Goal: Obtain resource: Download file/media

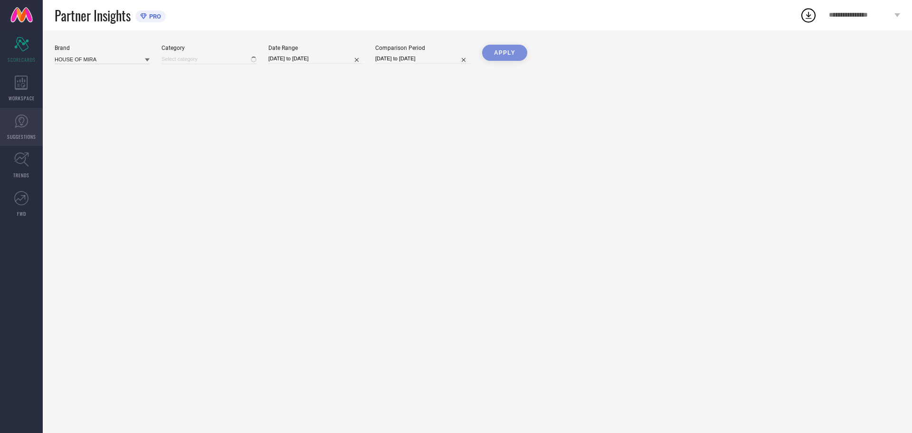
type input "All"
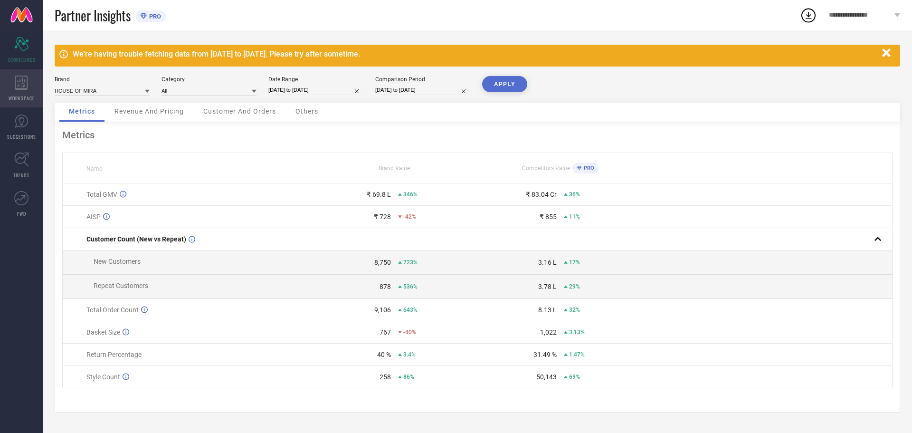
click at [10, 92] on div "WORKSPACE" at bounding box center [21, 88] width 43 height 38
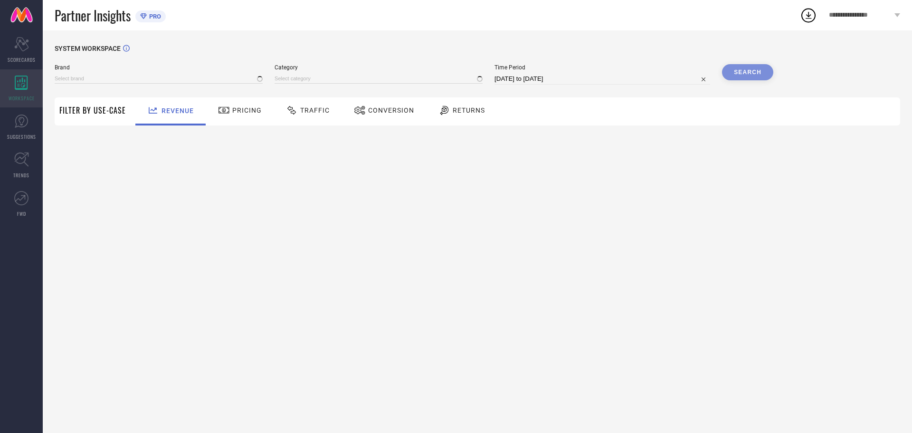
type input "HOUSE OF MIRA"
type input "All"
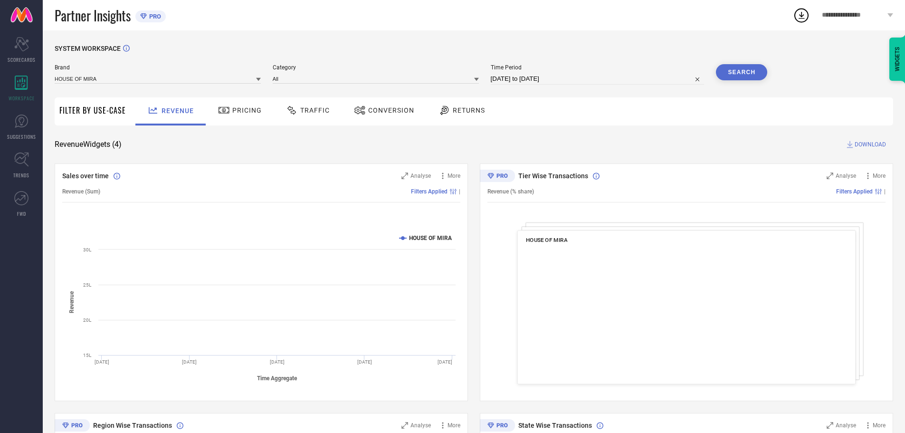
click at [399, 110] on span "Conversion" at bounding box center [391, 110] width 46 height 8
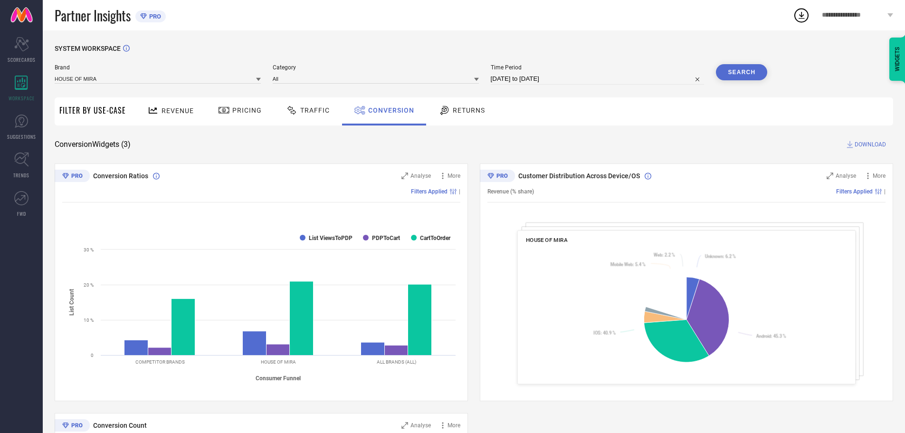
click at [527, 73] on div "Time Period [DATE] to [DATE]" at bounding box center [598, 74] width 214 height 20
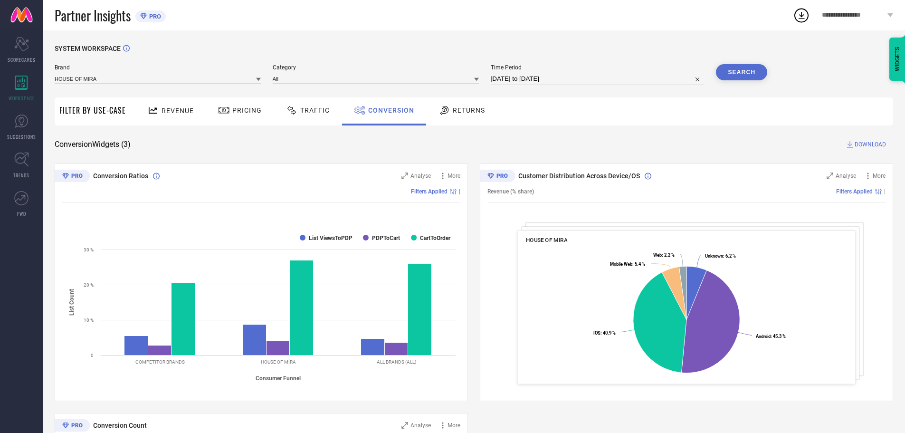
click at [511, 80] on input "[DATE] to [DATE]" at bounding box center [598, 78] width 214 height 11
select select "6"
select select "2025"
select select "7"
select select "2025"
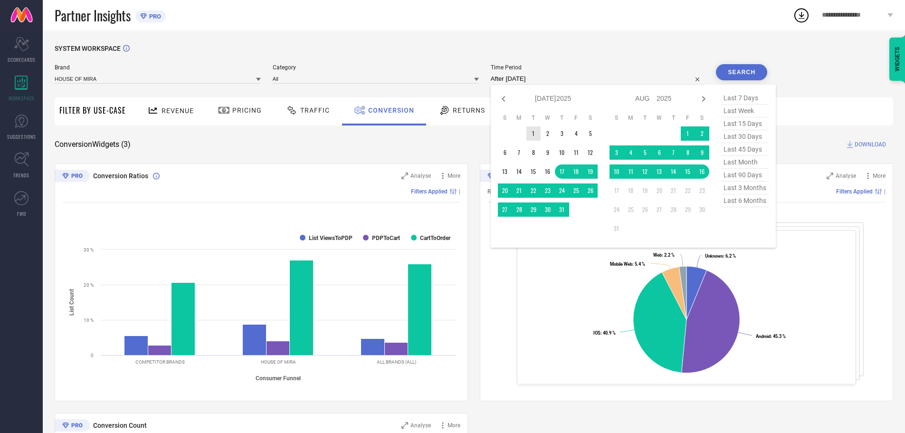
click at [528, 130] on table "S M T W T F S 1 2 3 4 5 6 7 8 9 10 11 12 13 14 15 16 17 18 19 20 21 22 23 24 25…" at bounding box center [548, 165] width 100 height 112
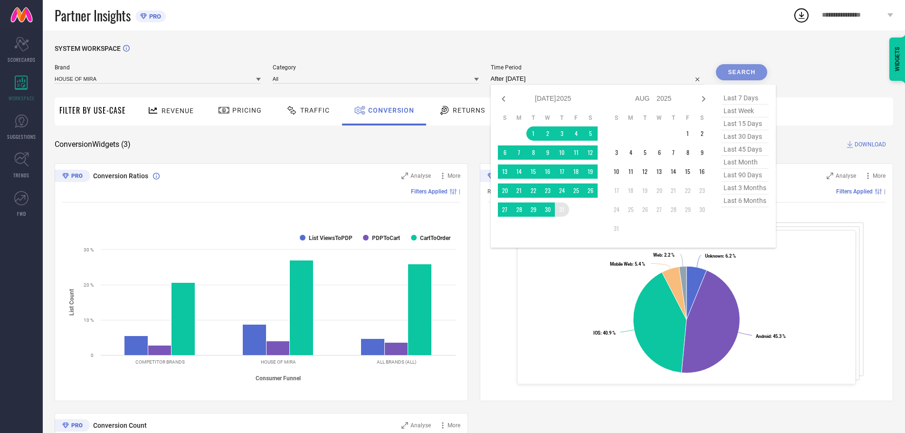
type input "[DATE] to [DATE]"
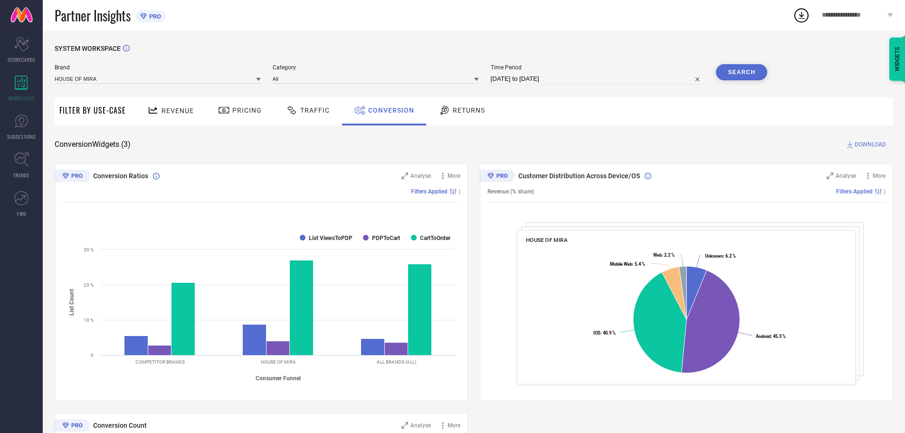
click at [731, 64] on div "SYSTEM WORKSPACE" at bounding box center [474, 54] width 838 height 19
click at [731, 67] on button "Search" at bounding box center [741, 72] width 51 height 16
click at [861, 147] on span "DOWNLOAD" at bounding box center [869, 144] width 31 height 9
click at [802, 14] on icon at bounding box center [801, 15] width 17 height 17
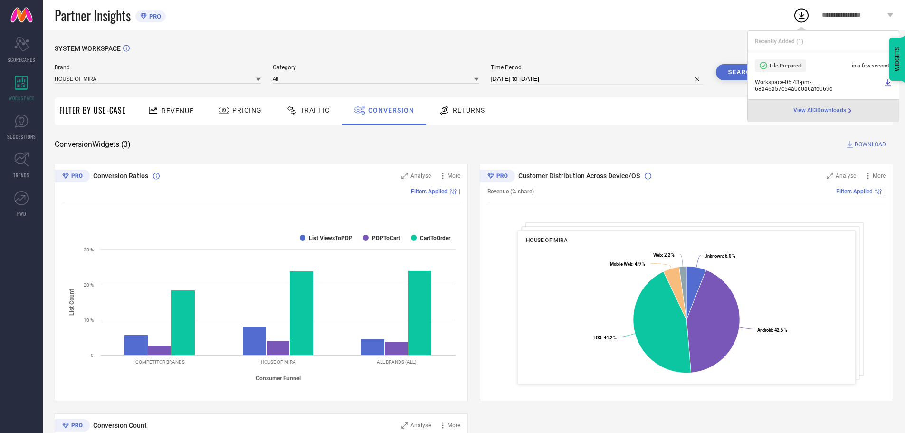
click at [268, 114] on div "Pricing" at bounding box center [239, 111] width 67 height 28
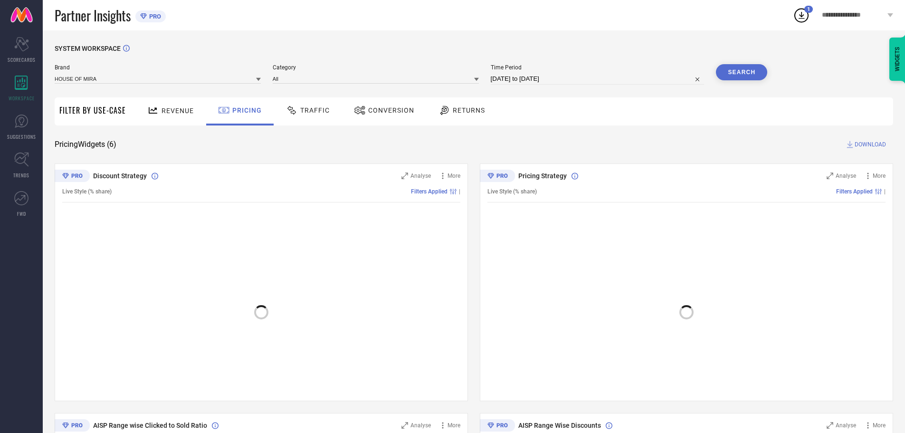
click at [466, 122] on div "Returns" at bounding box center [461, 111] width 70 height 28
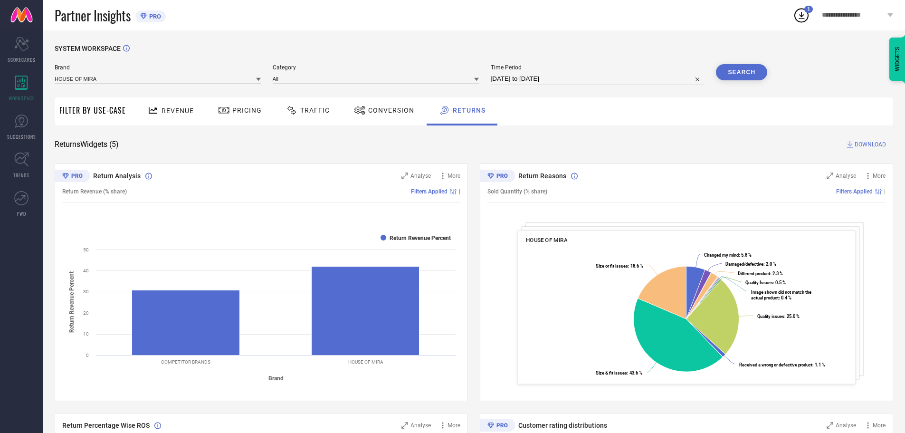
click at [742, 71] on button "Search" at bounding box center [741, 72] width 51 height 16
click at [870, 144] on span "DOWNLOAD" at bounding box center [869, 144] width 31 height 9
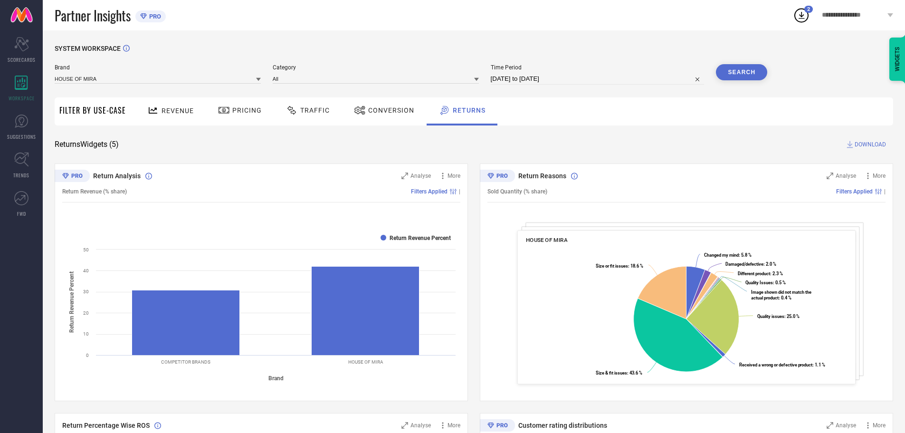
select select "6"
select select "2025"
select select "7"
select select "2025"
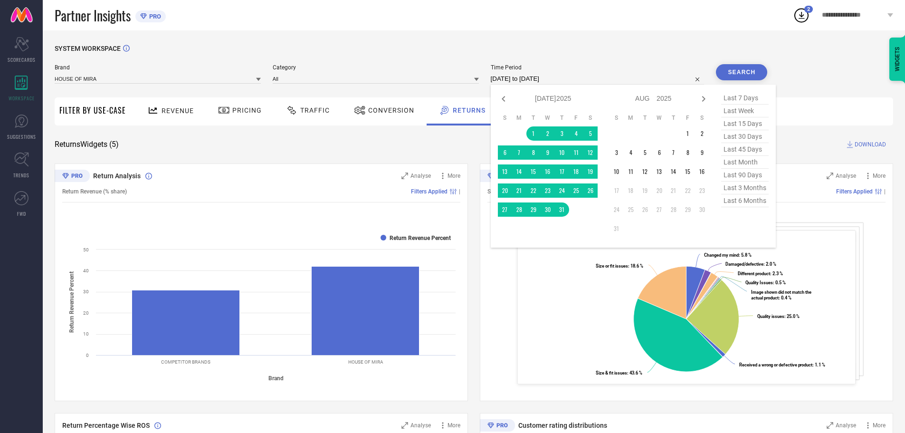
click at [497, 76] on input "[DATE] to [DATE]" at bounding box center [598, 78] width 214 height 11
click at [686, 134] on td "1" at bounding box center [688, 133] width 14 height 14
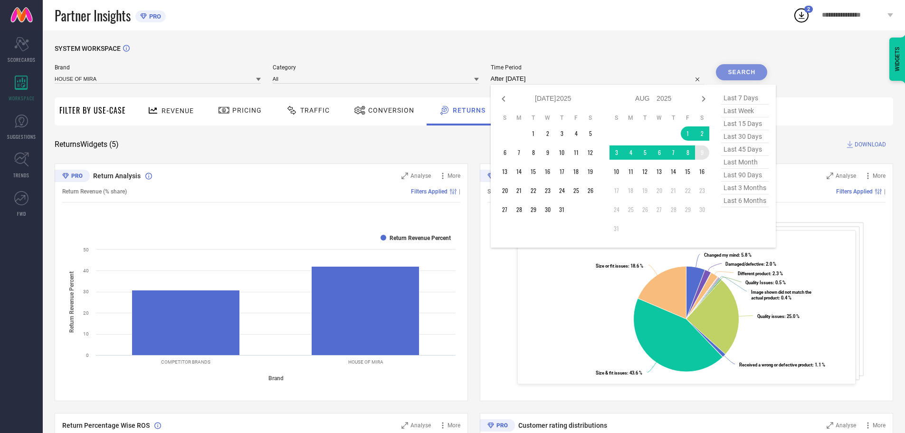
type input "[DATE] to [DATE]"
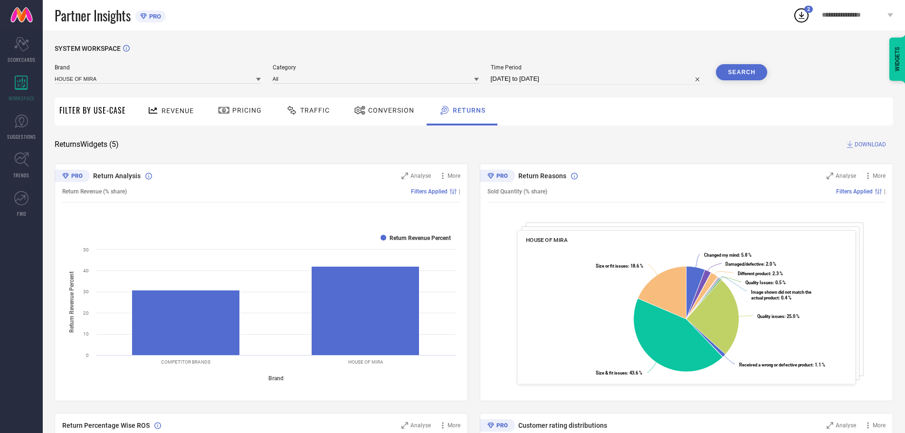
click at [617, 80] on input "[DATE] to [DATE]" at bounding box center [598, 78] width 214 height 11
select select "7"
select select "2025"
select select "8"
select select "2025"
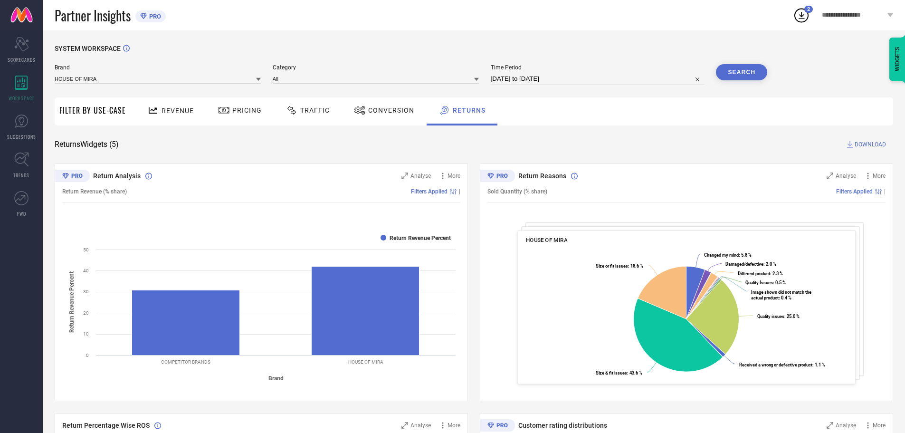
click at [750, 70] on button "Search" at bounding box center [741, 72] width 51 height 16
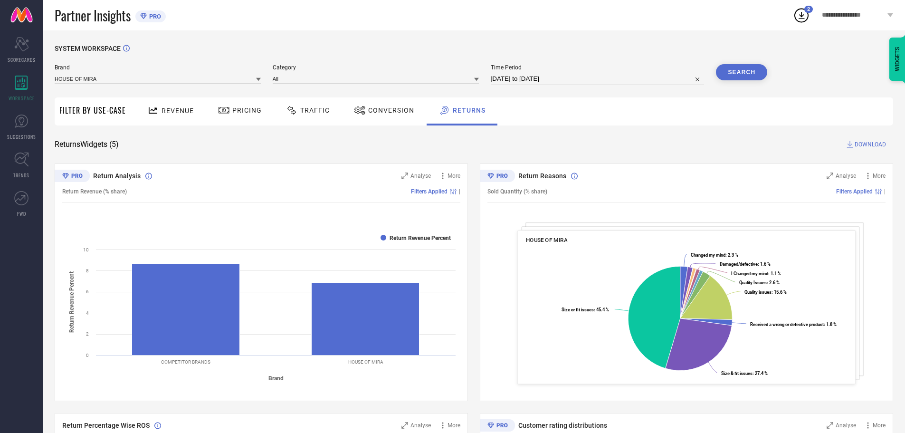
click at [857, 145] on span "DOWNLOAD" at bounding box center [869, 144] width 31 height 9
click at [799, 16] on icon at bounding box center [801, 15] width 17 height 17
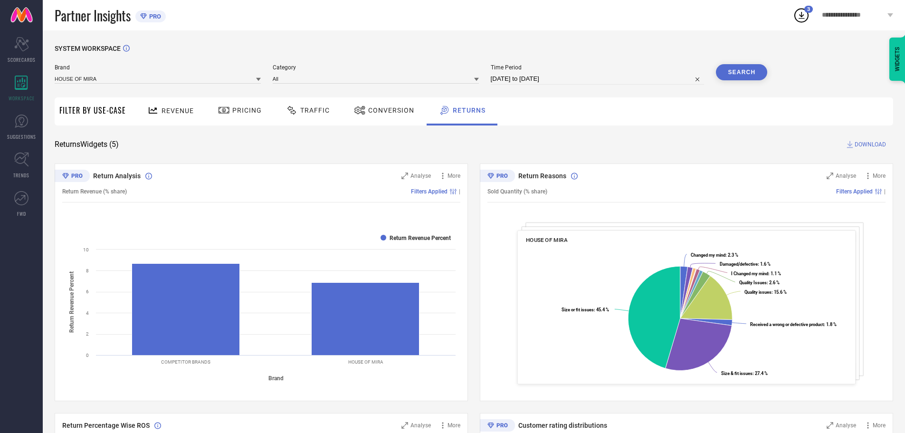
click at [372, 115] on div "Conversion" at bounding box center [383, 110] width 65 height 16
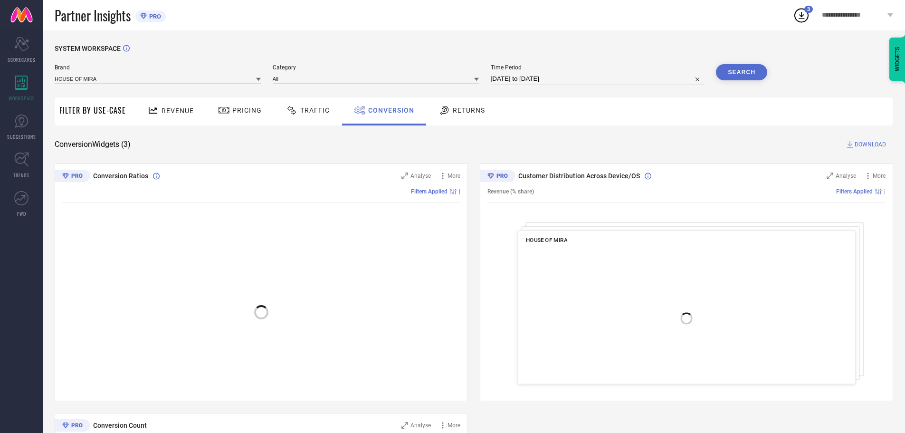
click at [535, 77] on input "[DATE] to [DATE]" at bounding box center [598, 78] width 214 height 11
select select "7"
select select "2025"
select select "8"
select select "2025"
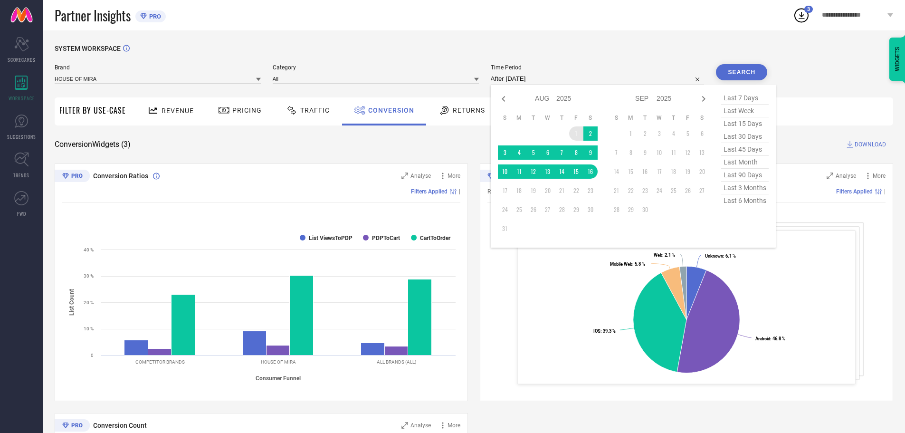
click at [577, 133] on td "1" at bounding box center [576, 133] width 14 height 14
type input "[DATE] to [DATE]"
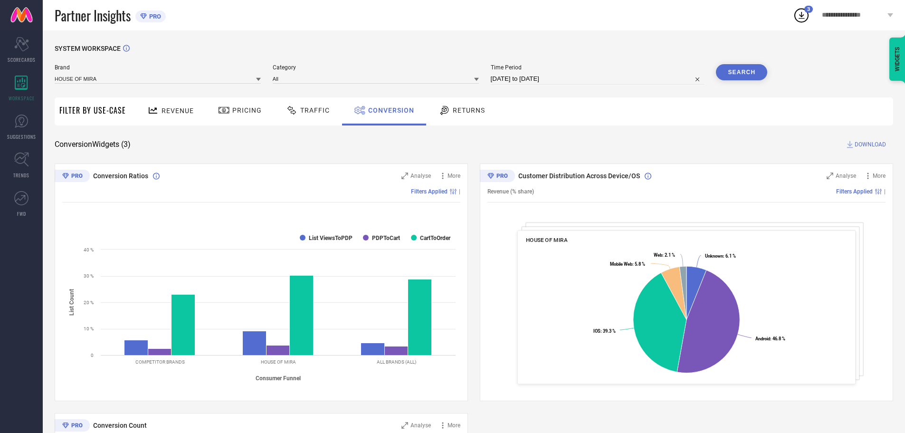
click at [752, 76] on button "Search" at bounding box center [741, 72] width 51 height 16
click at [864, 145] on span "DOWNLOAD" at bounding box center [869, 144] width 31 height 9
click at [798, 16] on icon at bounding box center [801, 15] width 17 height 17
